Goal: Transaction & Acquisition: Purchase product/service

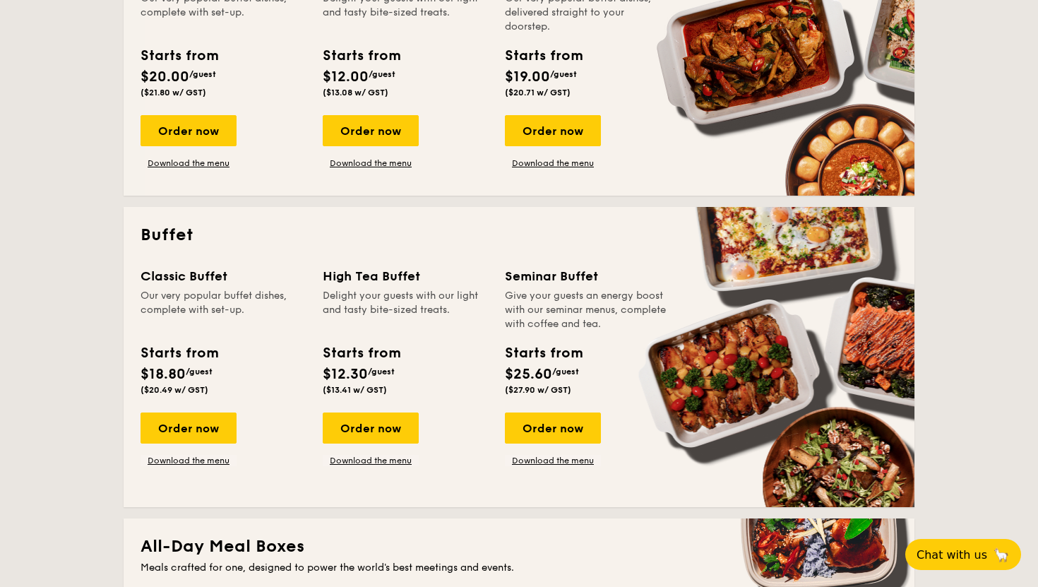
scroll to position [434, 0]
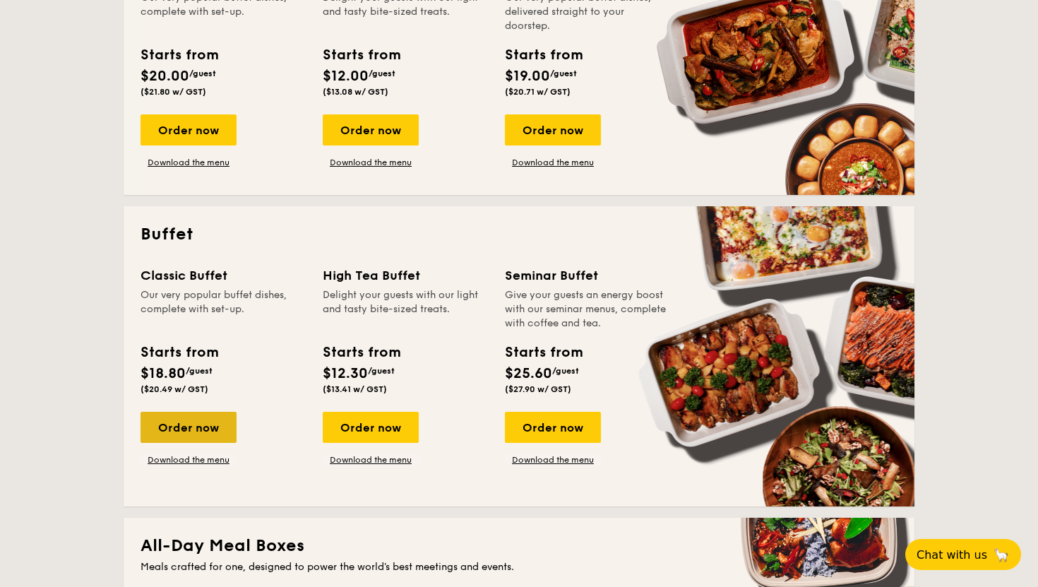
click at [188, 423] on div "Order now" at bounding box center [189, 427] width 96 height 31
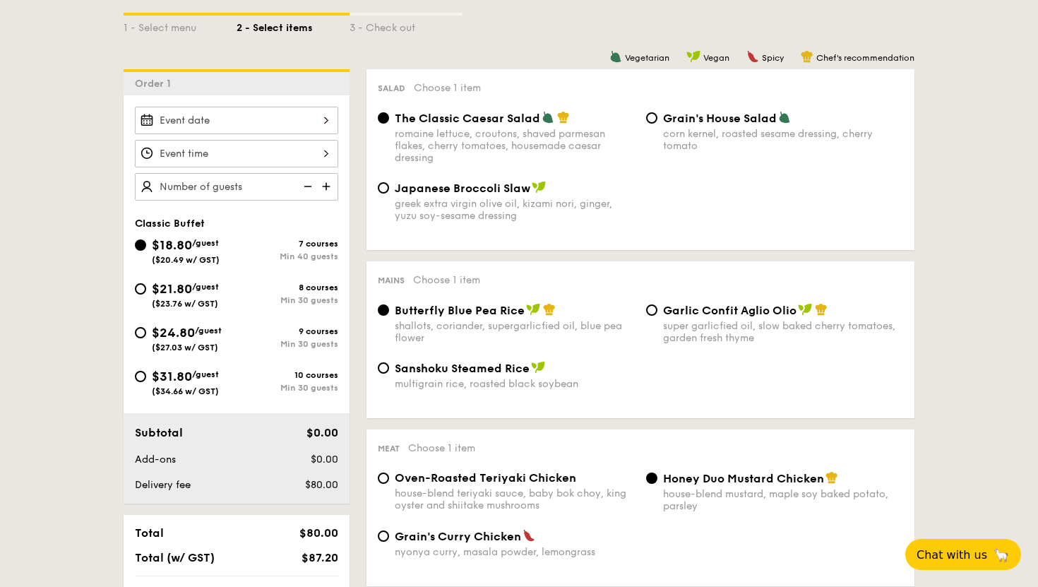
scroll to position [303, 0]
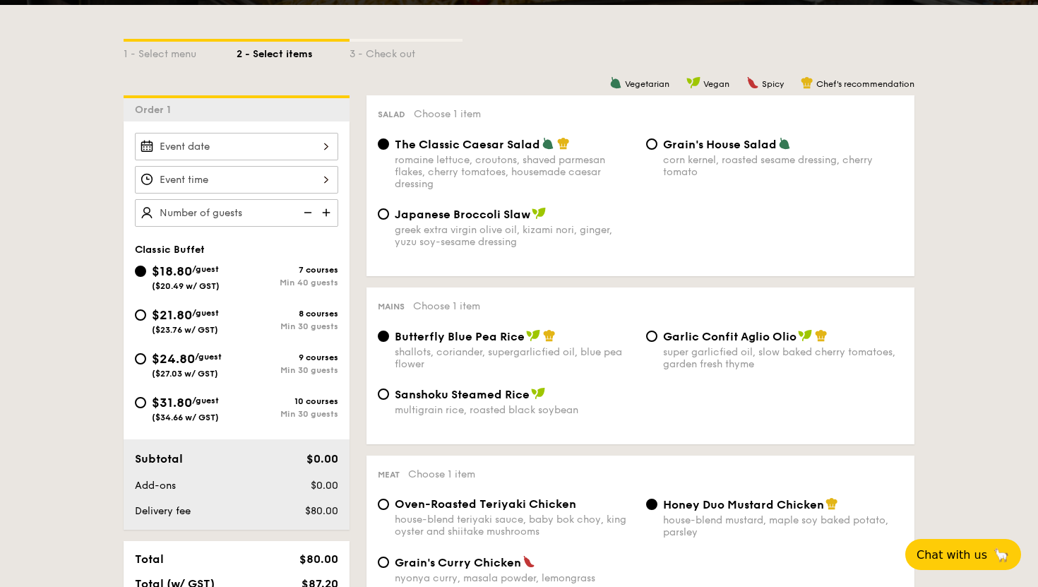
click at [209, 143] on div at bounding box center [236, 147] width 203 height 28
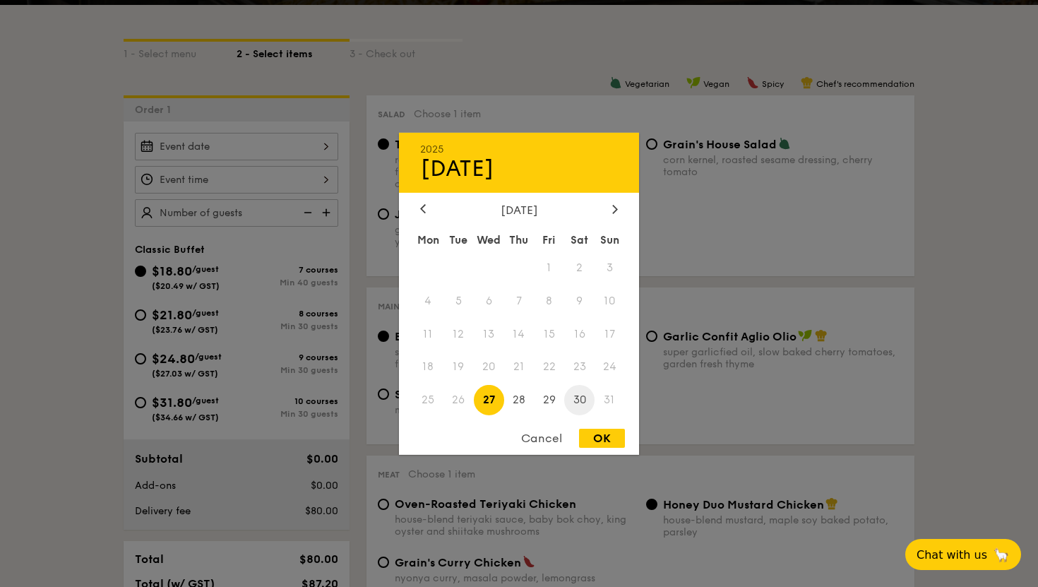
click at [578, 402] on span "30" at bounding box center [579, 400] width 30 height 30
click at [590, 441] on div "OK" at bounding box center [602, 438] width 46 height 19
type input "[DATE]"
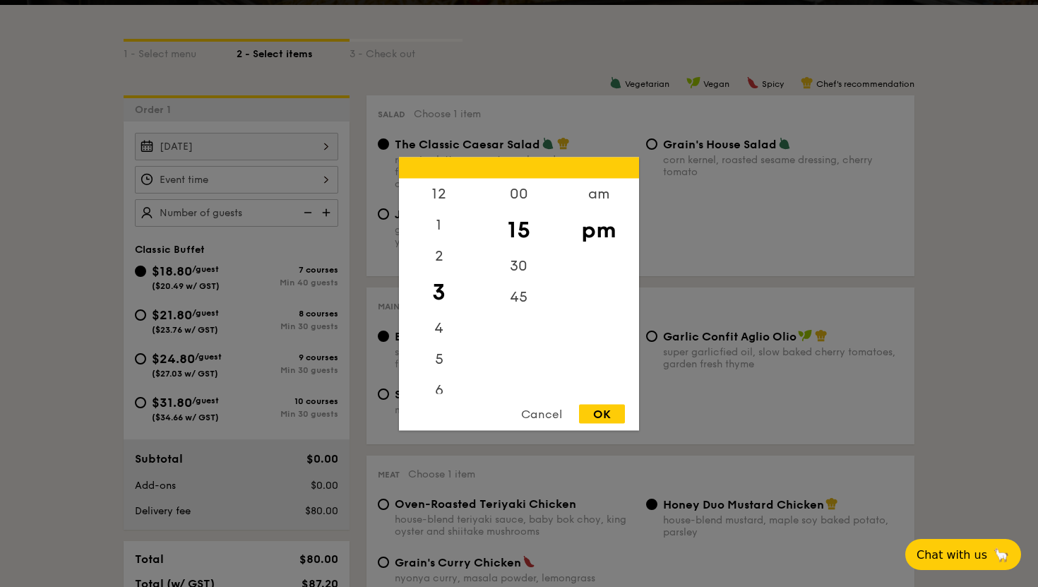
click at [197, 172] on div "12 1 2 3 4 5 6 7 8 9 10 11 00 15 30 45 am pm Cancel OK" at bounding box center [236, 180] width 203 height 28
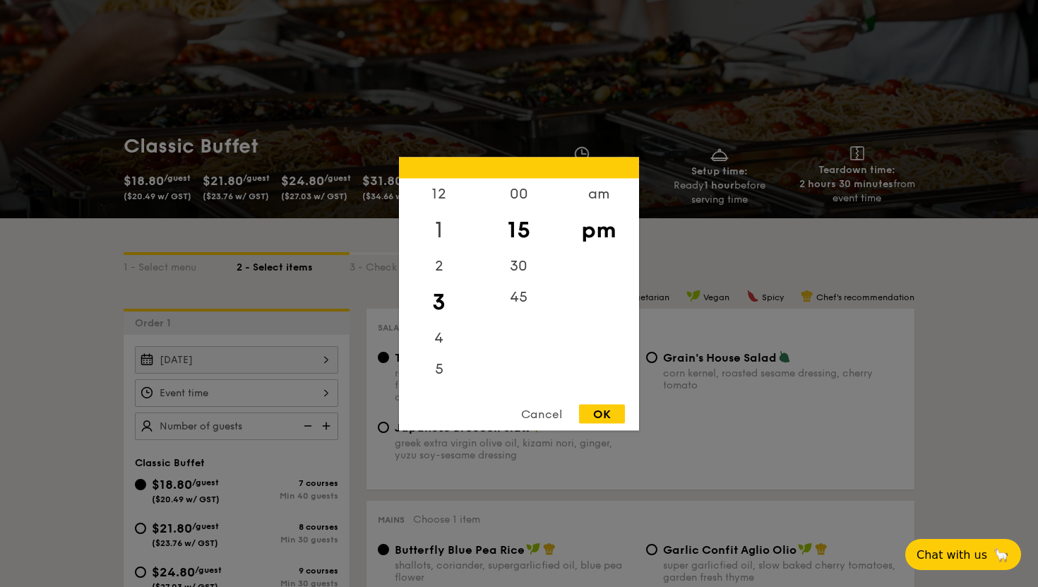
scroll to position [8, 0]
click at [590, 198] on div "am" at bounding box center [599, 198] width 80 height 41
click at [443, 193] on div "12" at bounding box center [439, 193] width 80 height 31
click at [580, 235] on div "pm" at bounding box center [599, 239] width 80 height 41
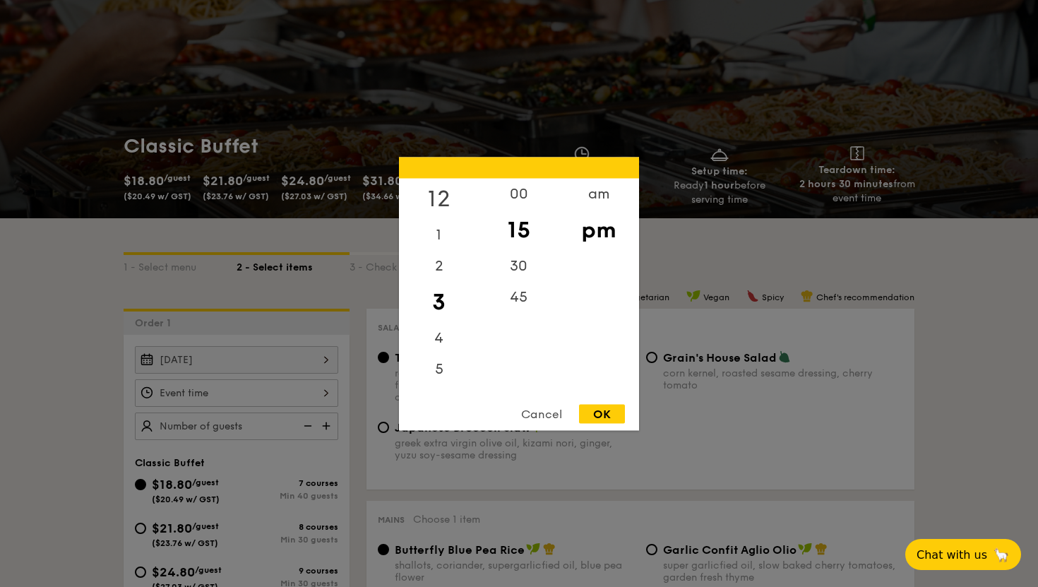
click at [443, 197] on div "12" at bounding box center [439, 198] width 80 height 41
click at [523, 197] on div "00" at bounding box center [519, 198] width 80 height 41
click at [599, 407] on div "OK" at bounding box center [602, 413] width 46 height 19
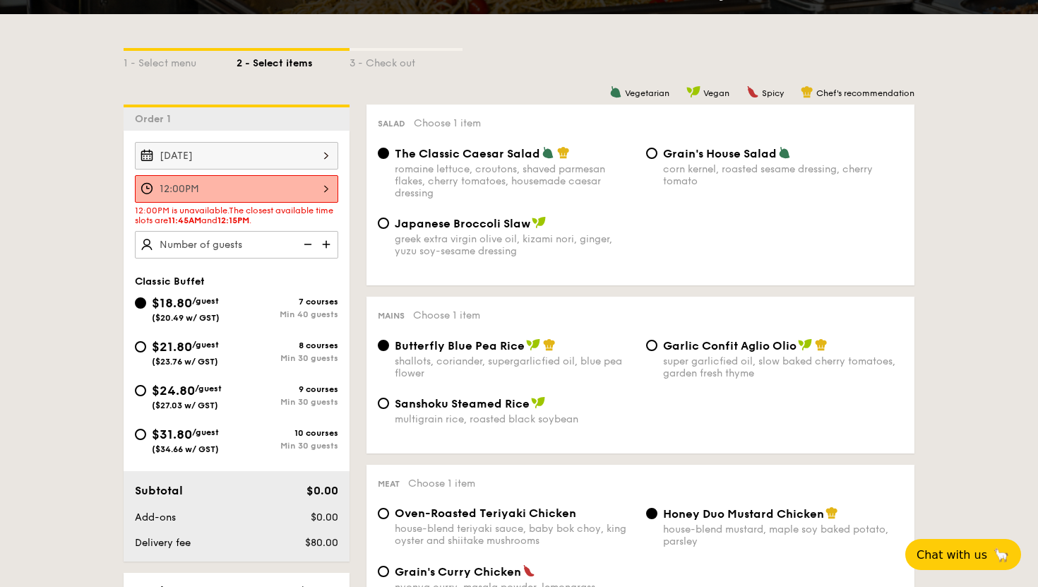
scroll to position [306, 0]
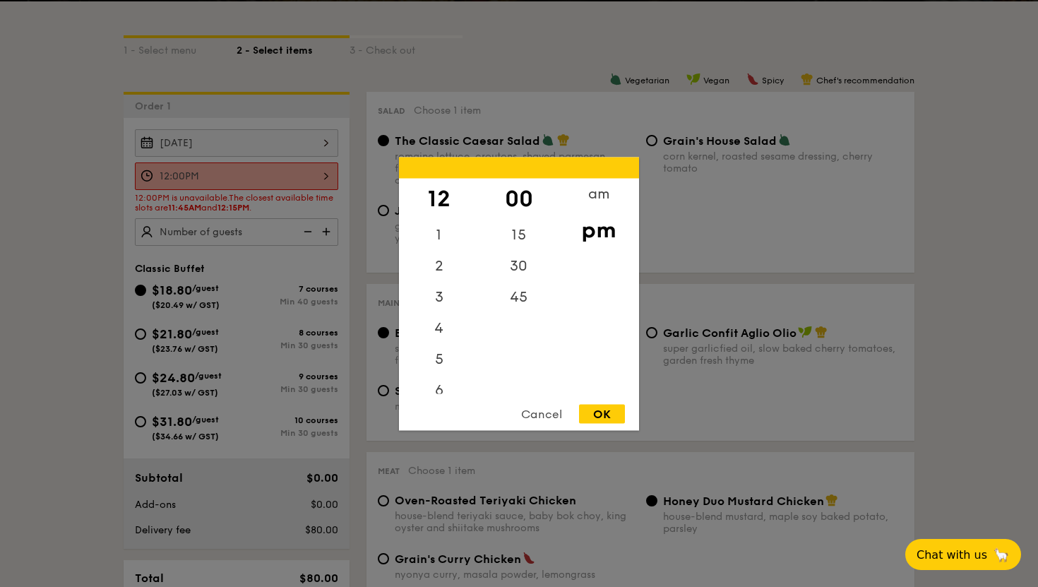
click at [320, 177] on div "12:00PM 12 1 2 3 4 5 6 7 8 9 10 11 00 15 30 45 am pm Cancel OK" at bounding box center [236, 176] width 203 height 28
click at [523, 304] on div "45" at bounding box center [519, 301] width 80 height 41
click at [440, 371] on div "11" at bounding box center [439, 377] width 80 height 31
click at [443, 379] on div "11" at bounding box center [439, 377] width 80 height 31
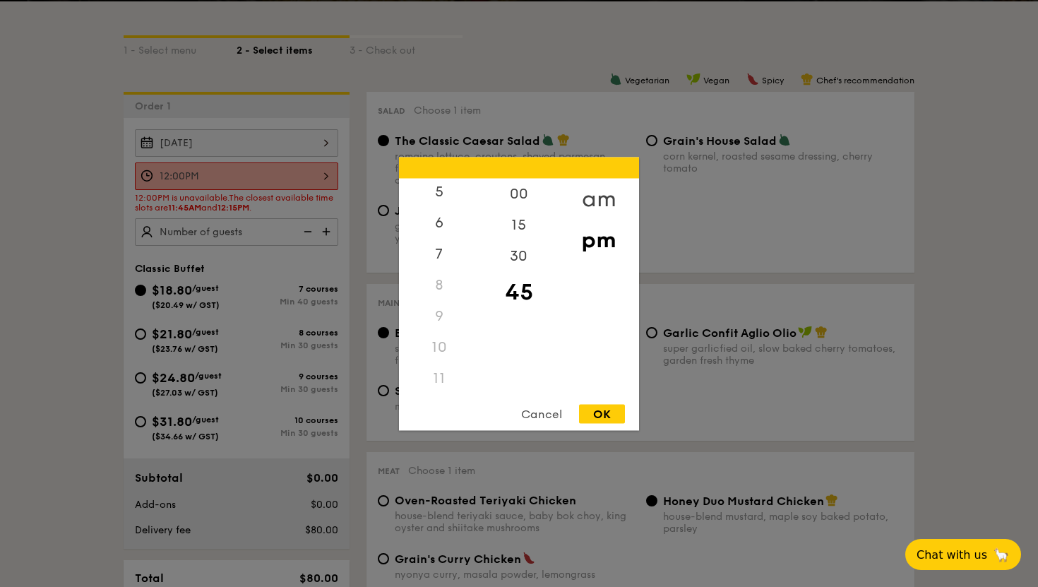
click at [607, 194] on div "am" at bounding box center [599, 198] width 80 height 41
click at [436, 378] on div "11" at bounding box center [439, 373] width 80 height 41
click at [596, 410] on div "OK" at bounding box center [602, 413] width 46 height 19
type input "11:45AM"
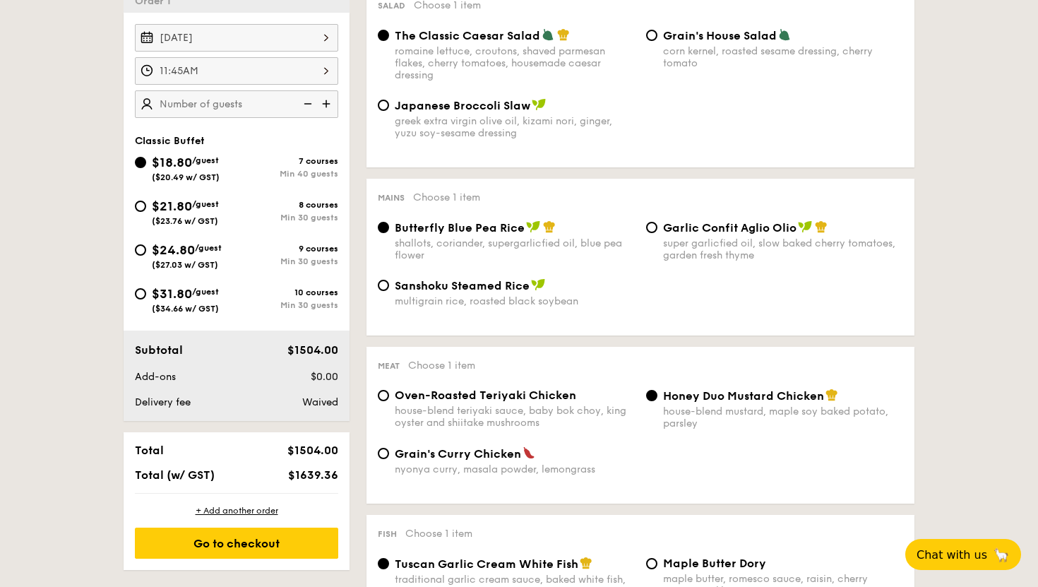
scroll to position [452, 0]
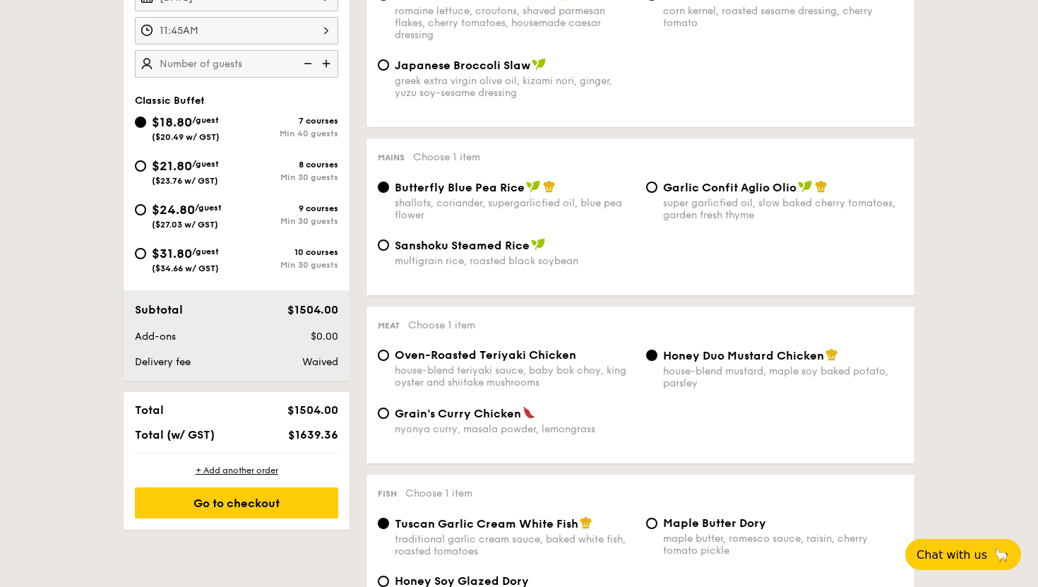
click at [304, 66] on img at bounding box center [306, 63] width 21 height 27
click at [329, 65] on img at bounding box center [327, 63] width 21 height 27
click at [310, 66] on img at bounding box center [306, 63] width 21 height 27
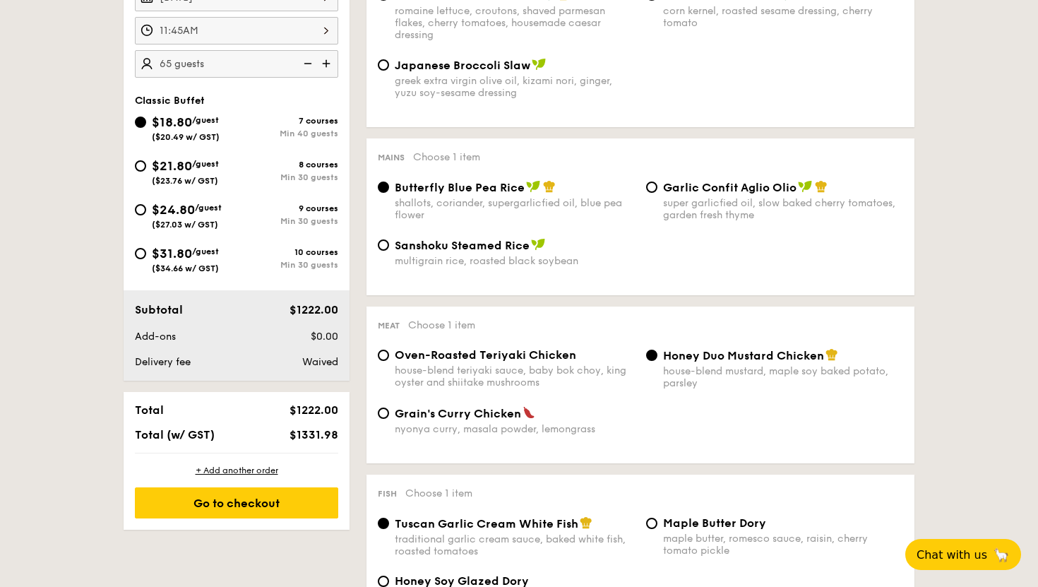
click at [330, 65] on img at bounding box center [327, 63] width 21 height 27
click at [330, 68] on img at bounding box center [327, 63] width 21 height 27
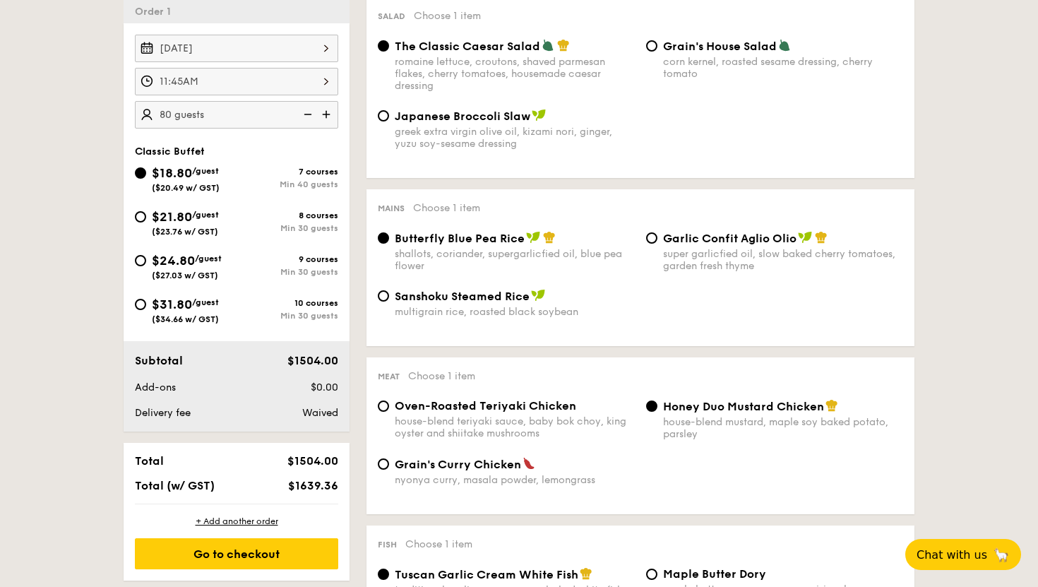
scroll to position [450, 0]
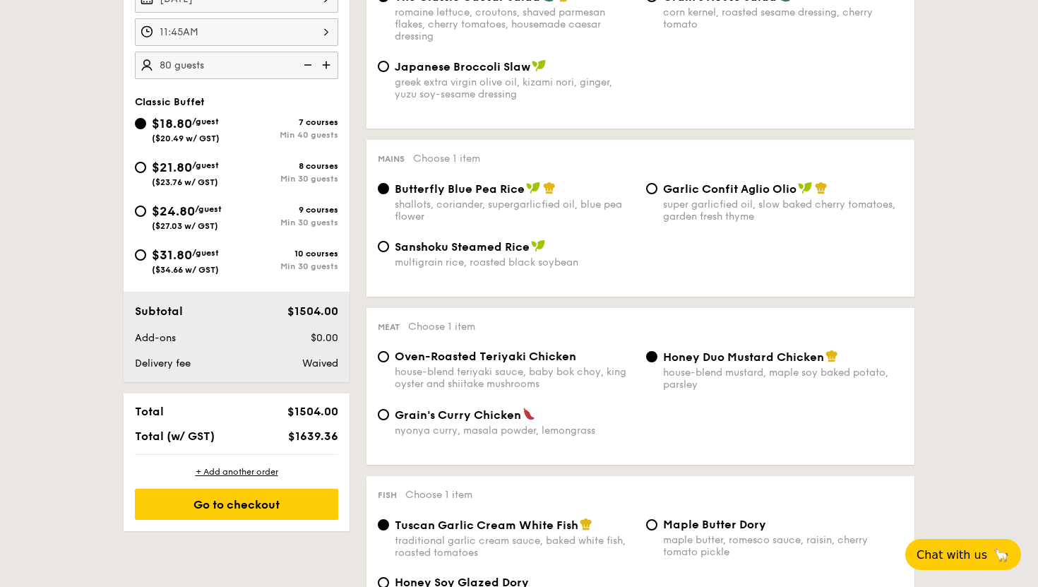
click at [308, 66] on img at bounding box center [306, 65] width 21 height 27
type input "70 guests"
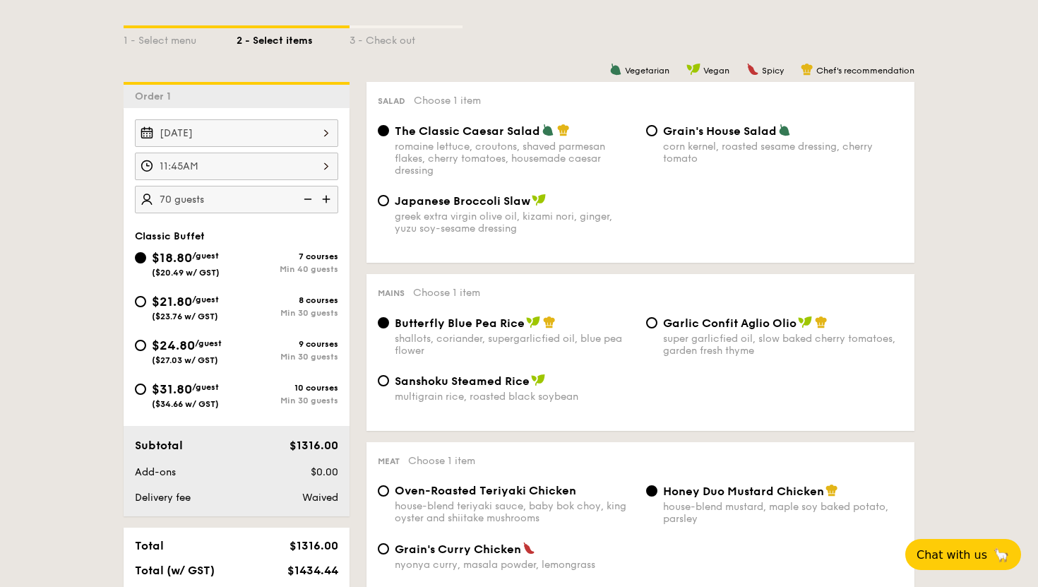
scroll to position [311, 0]
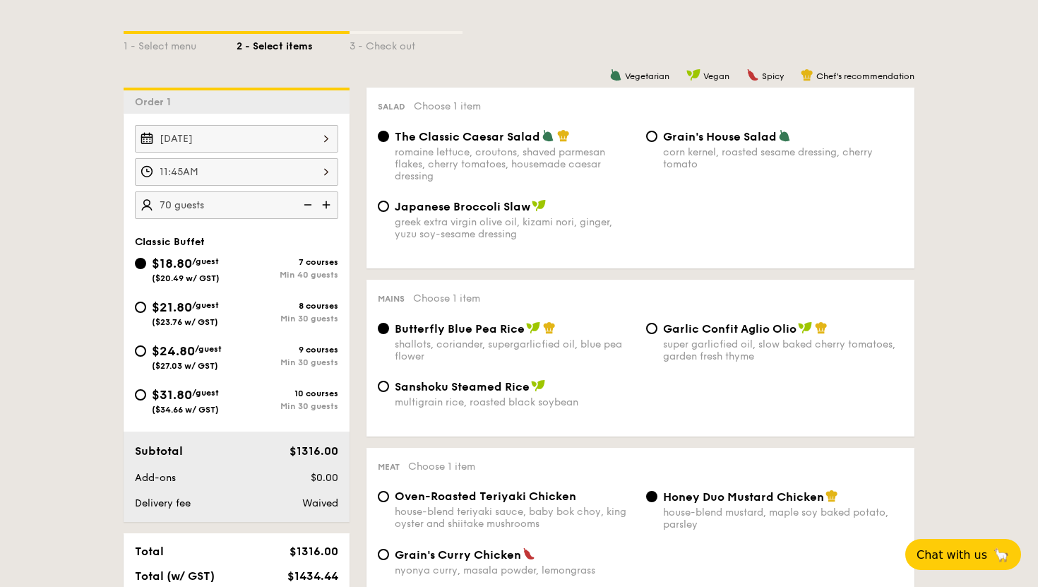
click at [657, 140] on div "Grain's House Salad corn kernel, roasted sesame dressing, cherry tomato" at bounding box center [774, 149] width 268 height 41
click at [652, 136] on input "Grain's House Salad corn kernel, roasted sesame dressing, cherry tomato" at bounding box center [651, 136] width 11 height 11
radio input "true"
click at [383, 137] on input "The Classic Caesar Salad romaine lettuce, croutons, shaved parmesan flakes, che…" at bounding box center [383, 136] width 11 height 11
radio input "true"
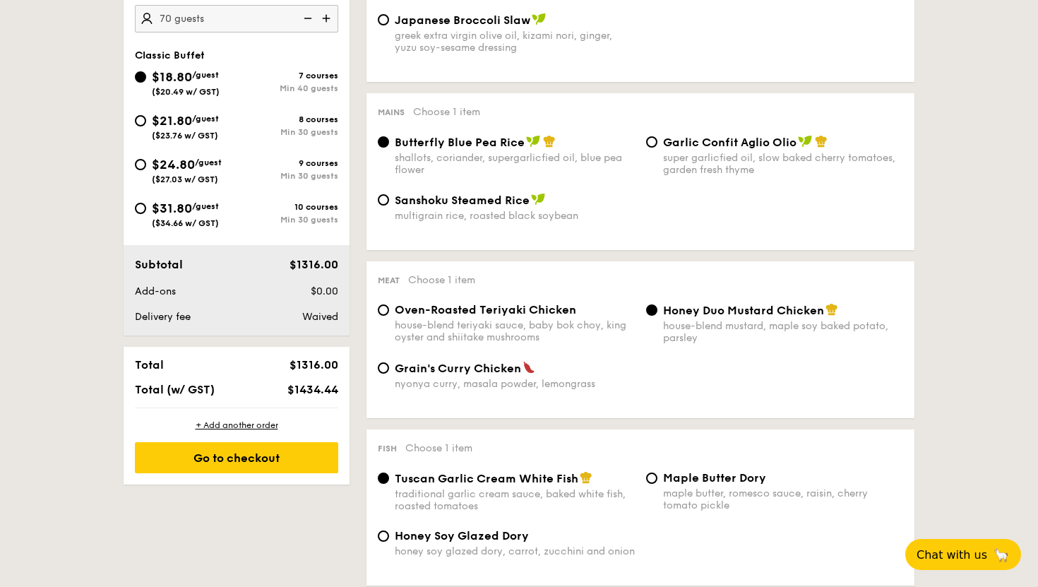
scroll to position [516, 0]
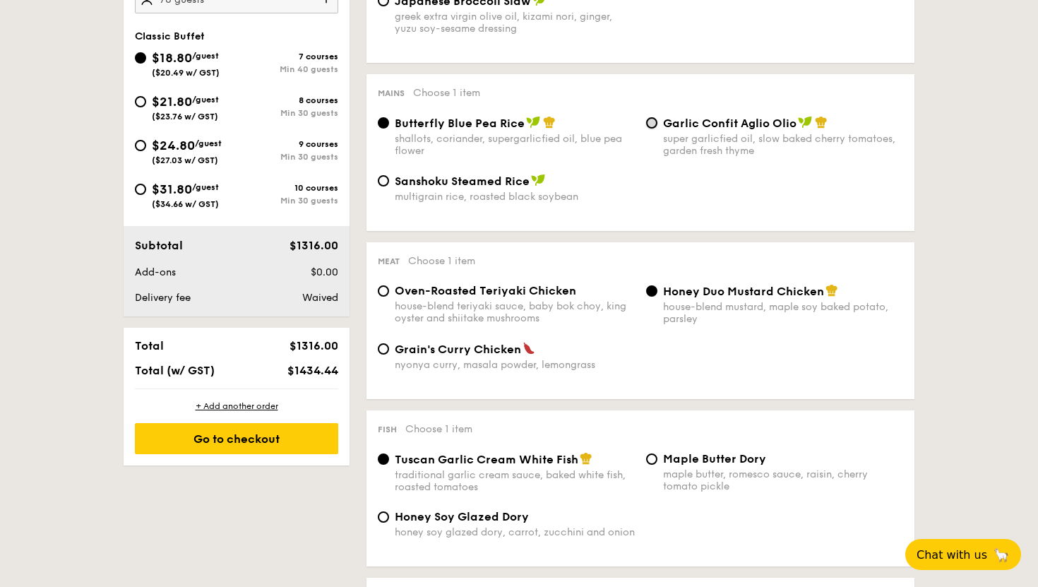
click at [648, 126] on input "Garlic Confit Aglio Olio super garlicfied oil, slow baked cherry tomatoes, gard…" at bounding box center [651, 122] width 11 height 11
radio input "true"
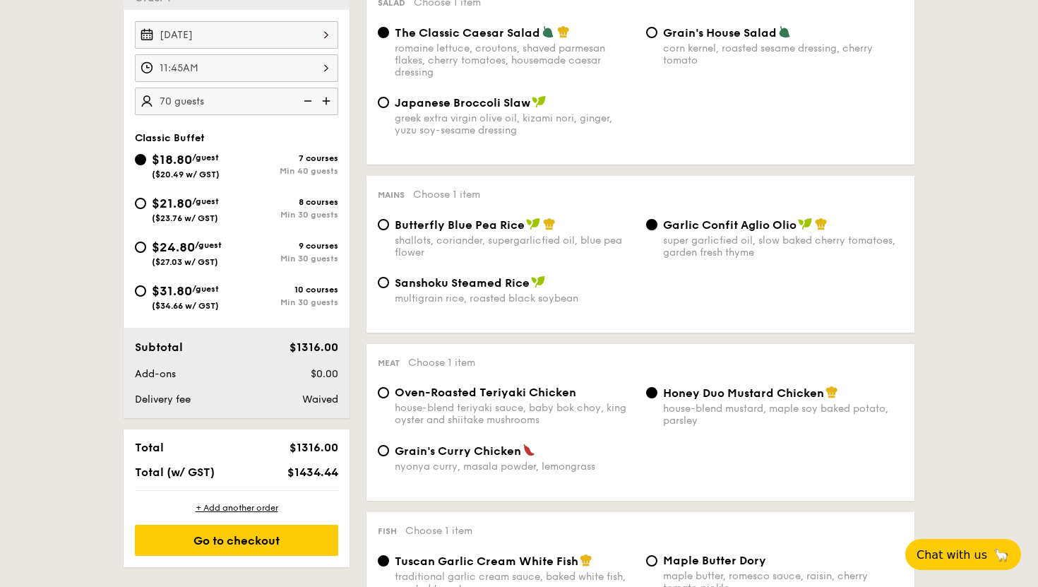
scroll to position [0, 0]
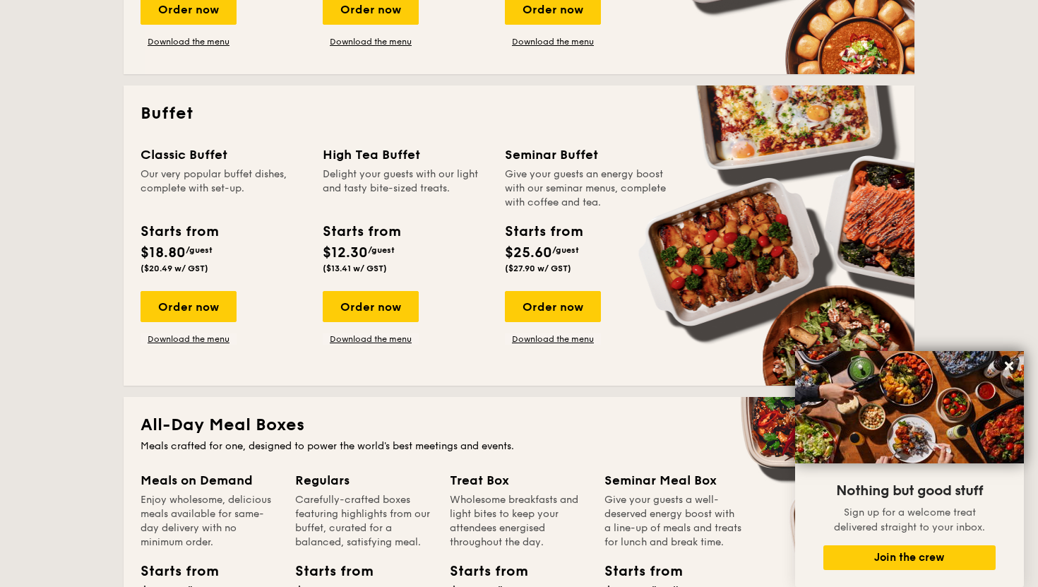
scroll to position [555, 0]
click at [381, 307] on div "Order now" at bounding box center [371, 306] width 96 height 31
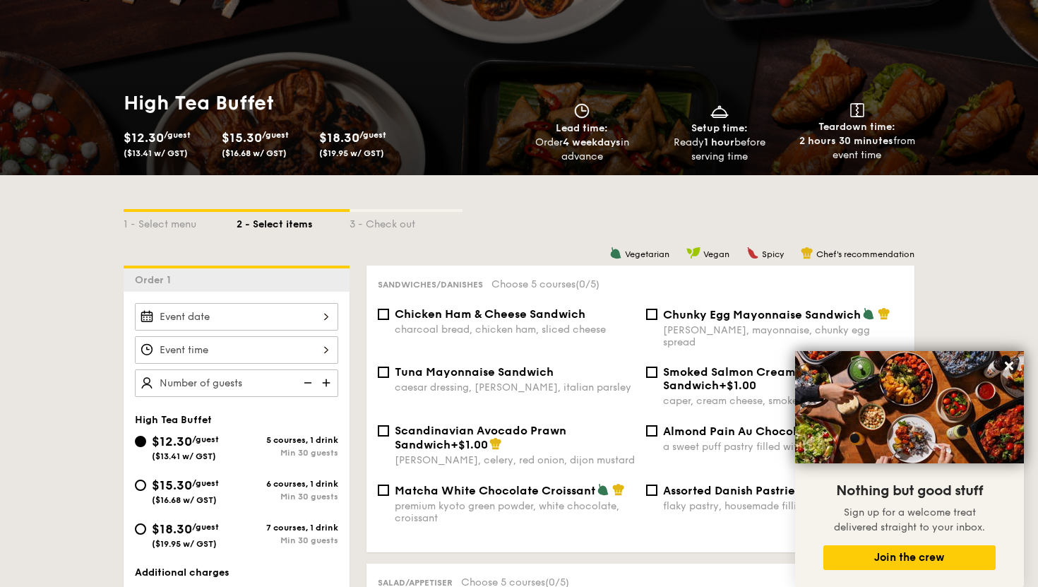
scroll to position [398, 0]
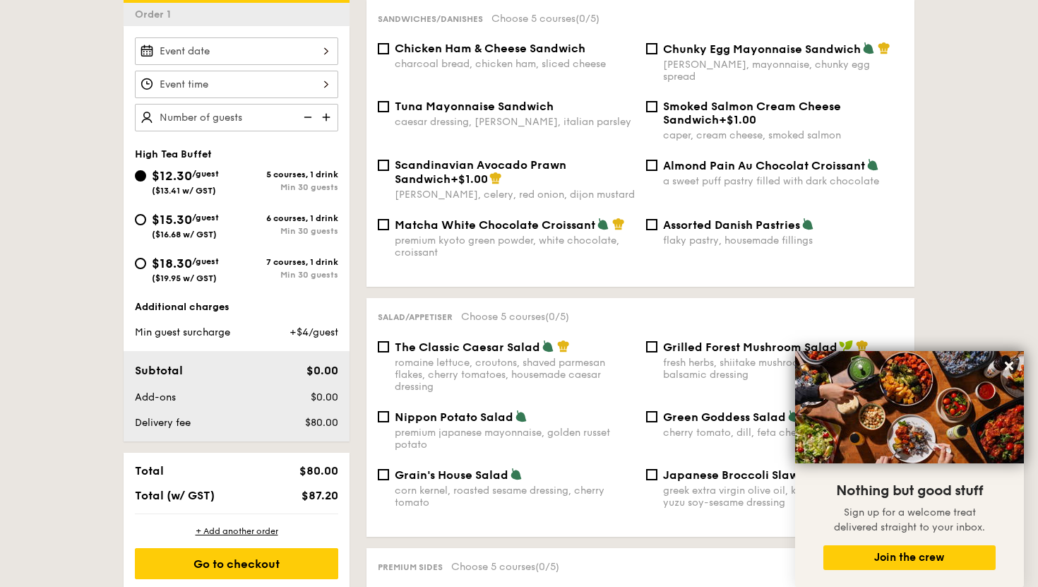
click at [282, 52] on div at bounding box center [236, 51] width 203 height 28
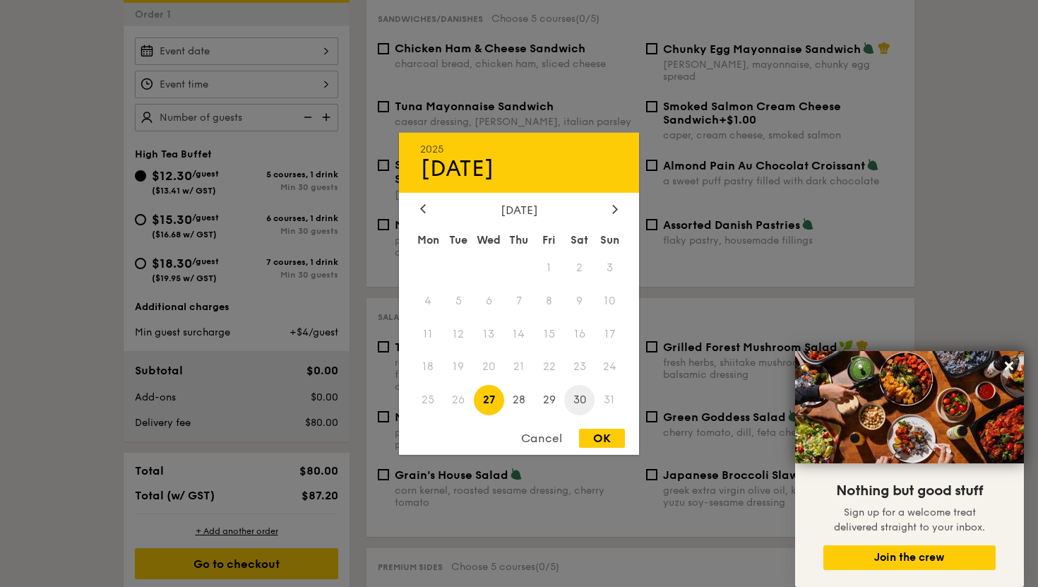
click at [579, 405] on span "30" at bounding box center [579, 400] width 30 height 30
click at [594, 429] on div "OK" at bounding box center [602, 438] width 46 height 19
type input "[DATE]"
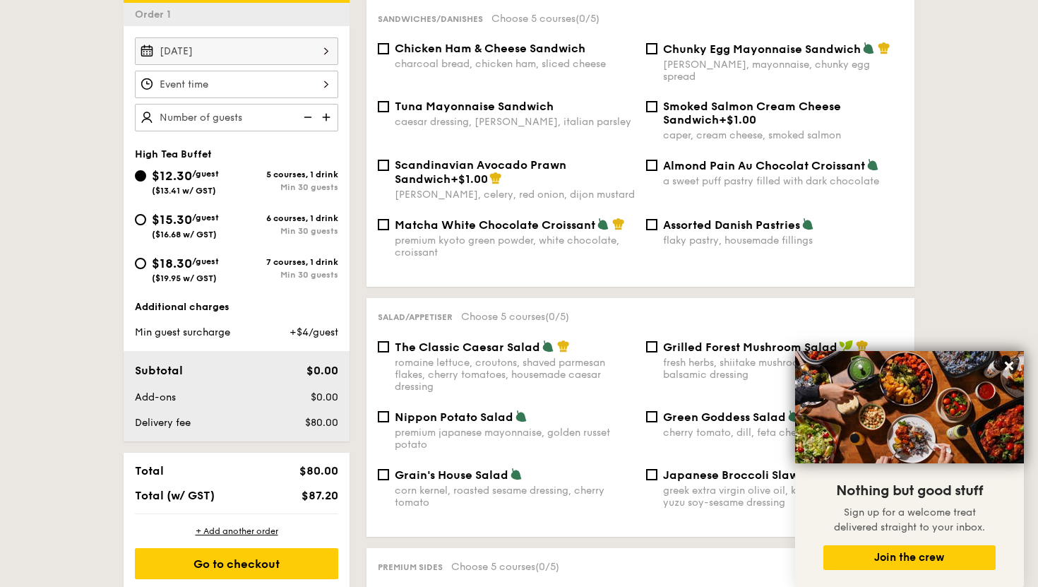
click at [311, 89] on div at bounding box center [236, 85] width 203 height 28
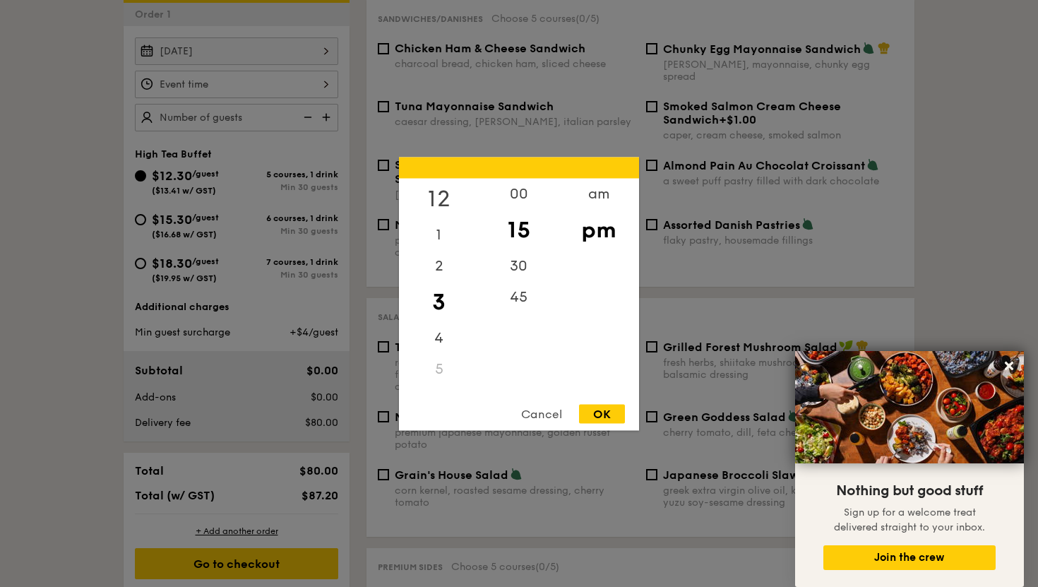
click at [442, 201] on div "12" at bounding box center [439, 198] width 80 height 41
click at [499, 198] on div "00" at bounding box center [519, 198] width 80 height 41
click at [595, 419] on div "OK" at bounding box center [602, 413] width 46 height 19
type input "12:00PM"
